Goal: Book appointment/travel/reservation

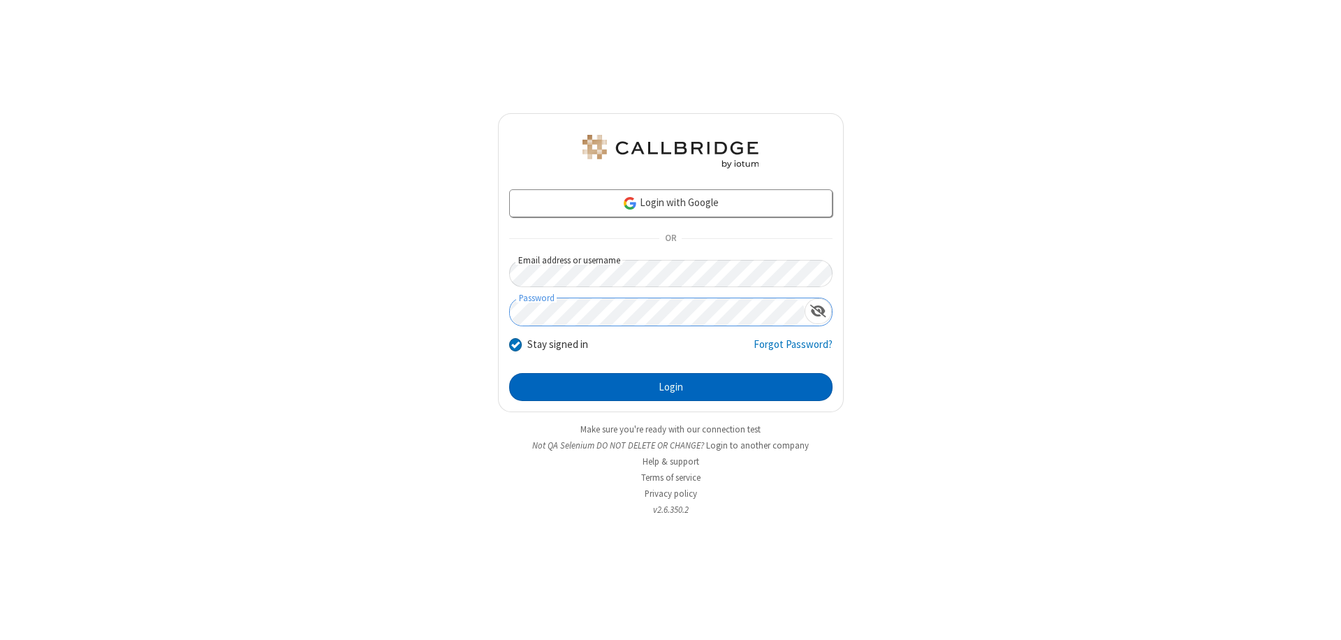
click at [671, 387] on button "Login" at bounding box center [670, 387] width 323 height 28
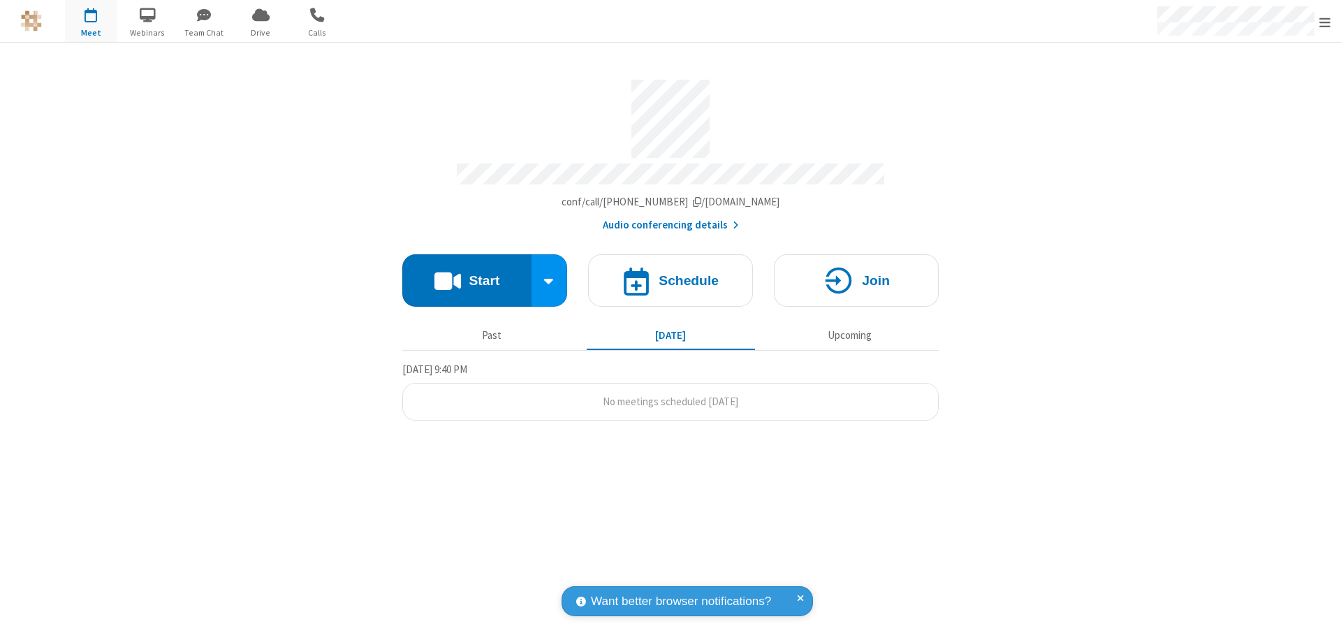
click at [1325, 22] on span "Open menu" at bounding box center [1324, 22] width 11 height 14
click at [91, 21] on span "button" at bounding box center [91, 15] width 52 height 24
click at [671, 274] on h4 "Schedule" at bounding box center [689, 280] width 60 height 13
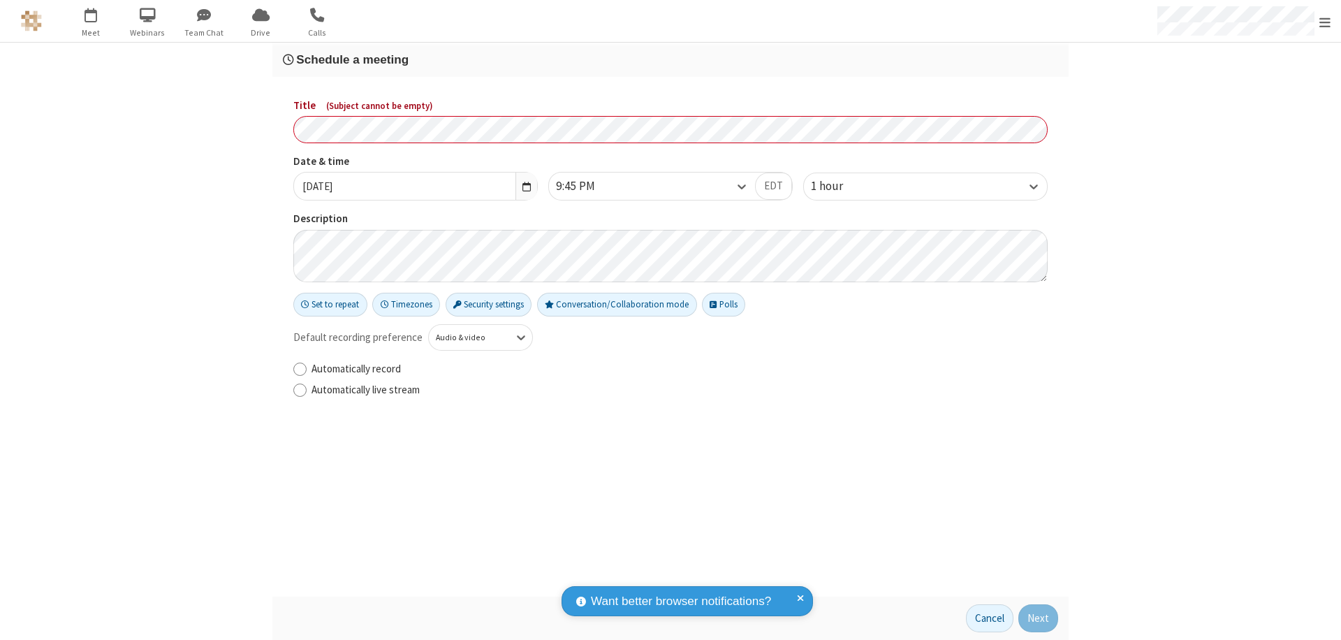
click at [671, 59] on h3 "Schedule a meeting" at bounding box center [670, 59] width 775 height 13
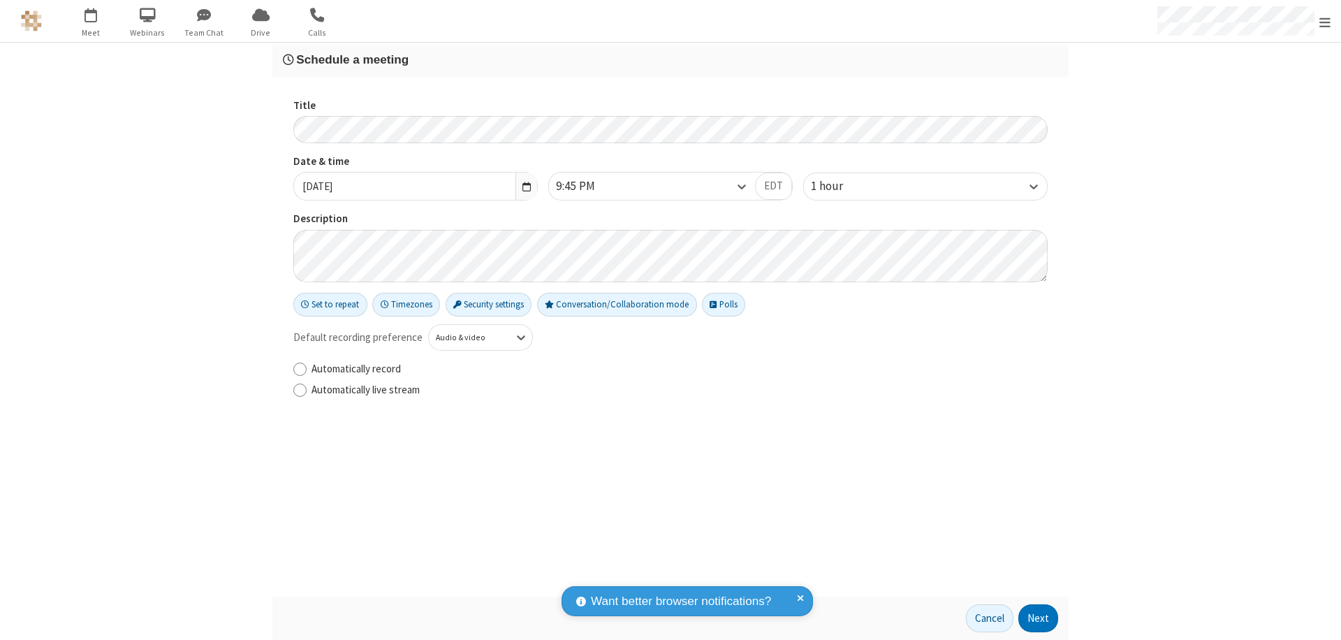
click at [1039, 618] on button "Next" at bounding box center [1038, 618] width 40 height 28
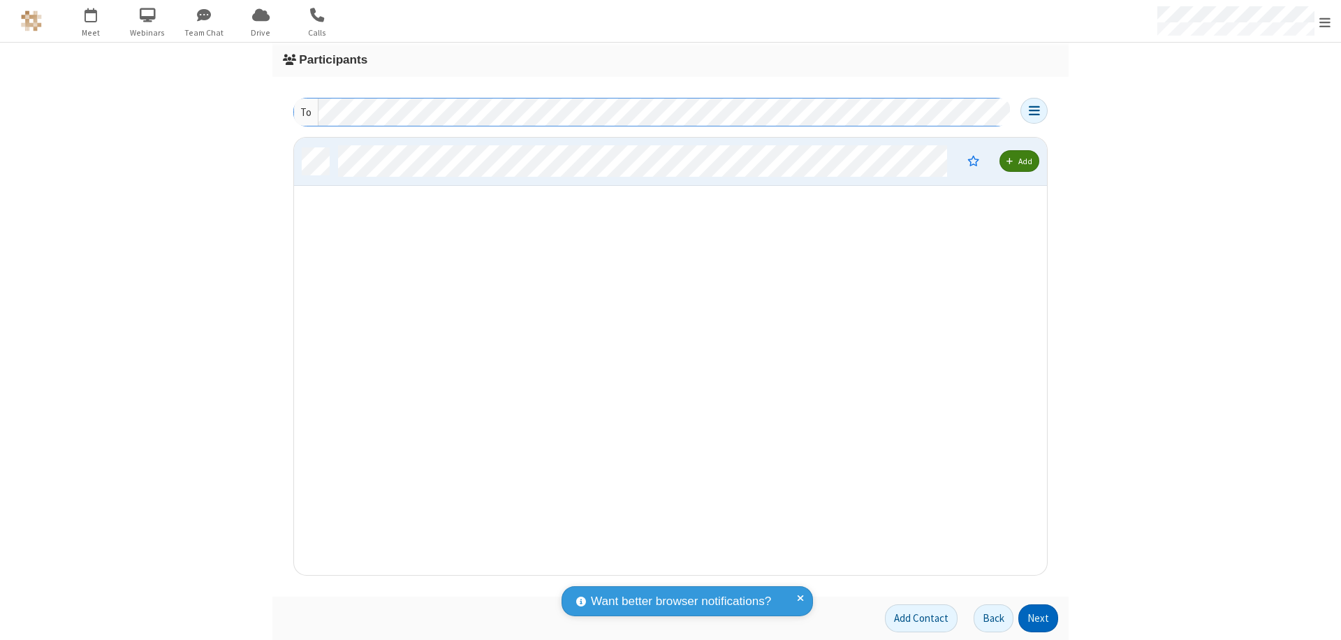
click at [1039, 618] on button "Next" at bounding box center [1038, 618] width 40 height 28
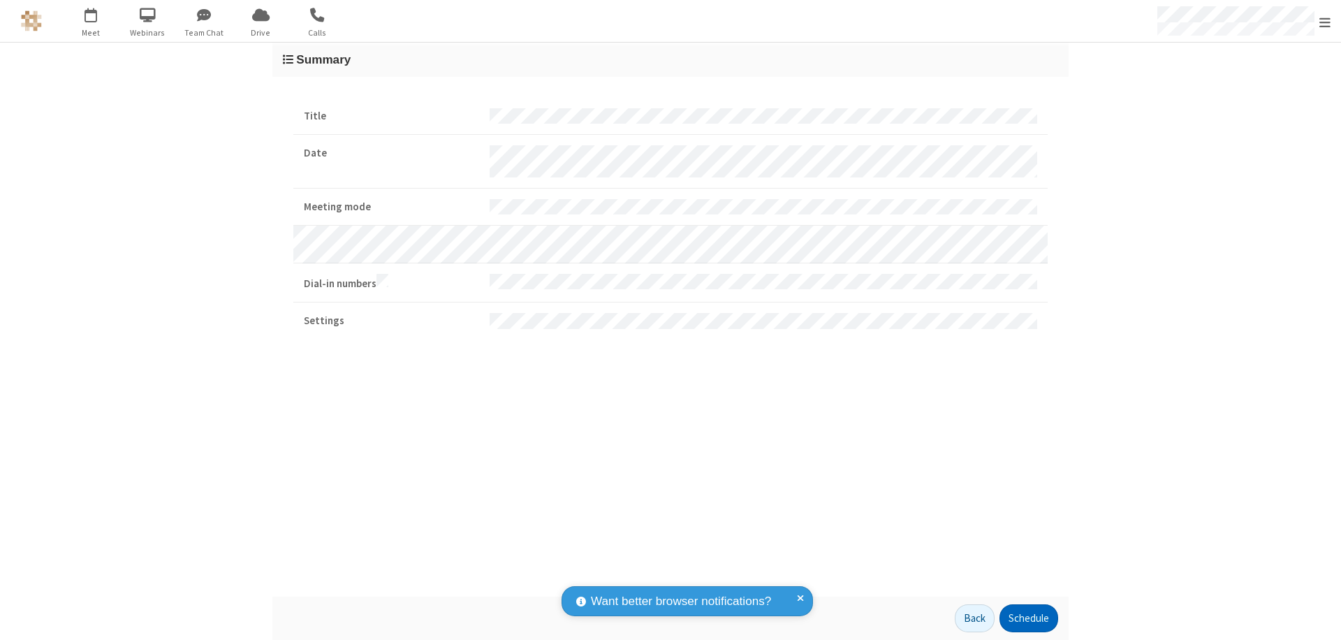
click at [1028, 618] on button "Schedule" at bounding box center [1028, 618] width 59 height 28
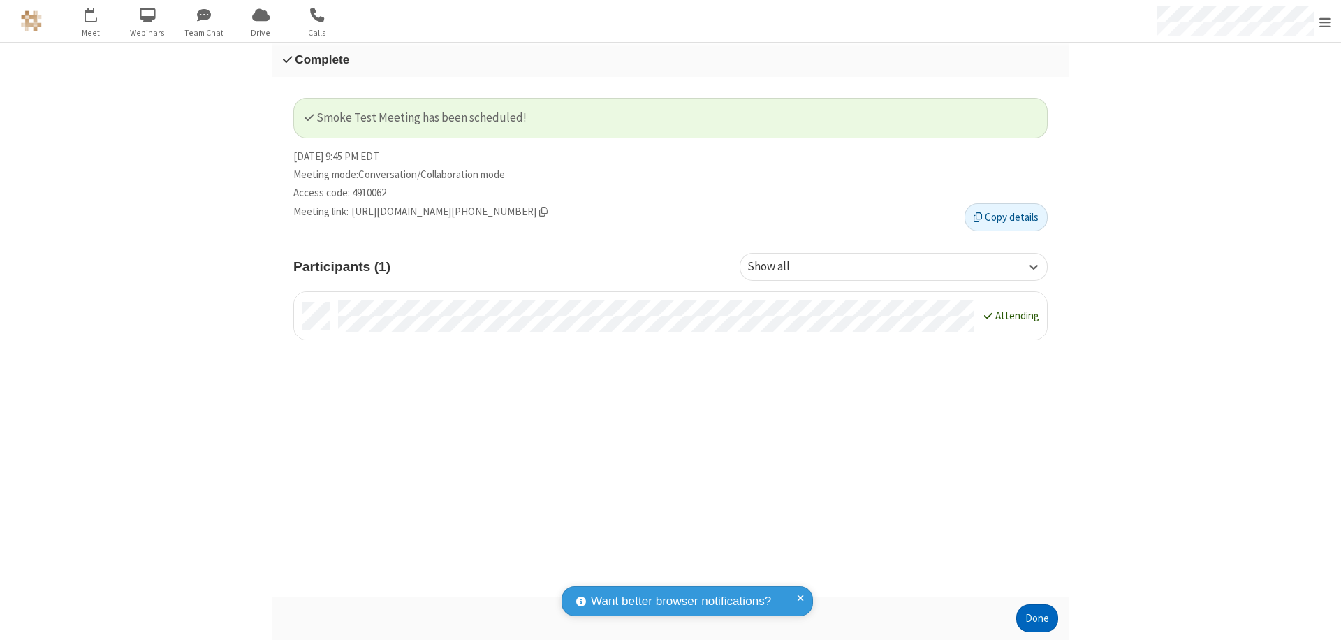
click at [1037, 618] on button "Done" at bounding box center [1037, 618] width 42 height 28
